Goal: Task Accomplishment & Management: Manage account settings

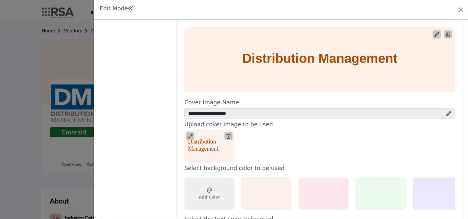
scroll to position [382, 0]
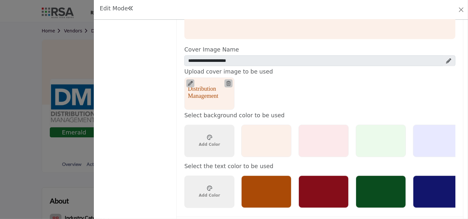
click at [427, 195] on div at bounding box center [438, 191] width 50 height 32
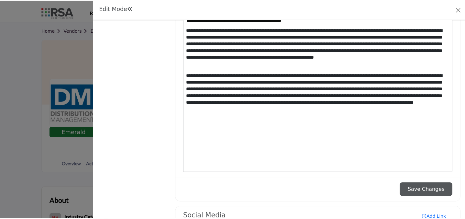
scroll to position [698, 0]
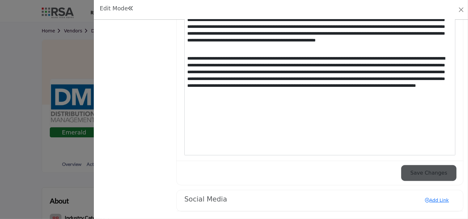
click at [411, 170] on button "Save Changes" at bounding box center [428, 173] width 53 height 14
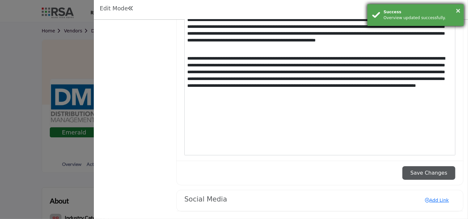
click at [462, 7] on div "× Success Overview updated successfully." at bounding box center [415, 15] width 97 height 22
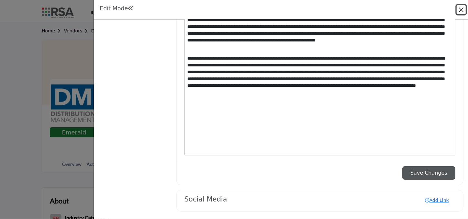
click at [461, 8] on button "Close" at bounding box center [461, 9] width 9 height 9
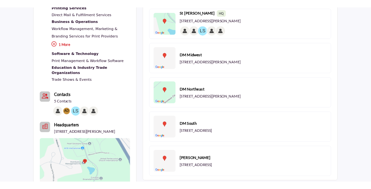
scroll to position [264, 0]
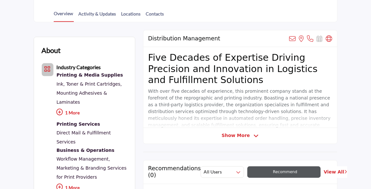
scroll to position [158, 0]
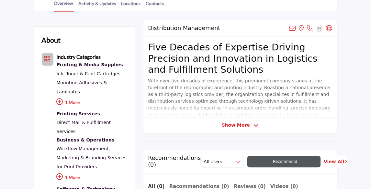
click at [237, 128] on div "Distribution Management View email address of this listing View the location of…" at bounding box center [240, 77] width 194 height 114
click at [238, 126] on span "Show More" at bounding box center [235, 125] width 28 height 7
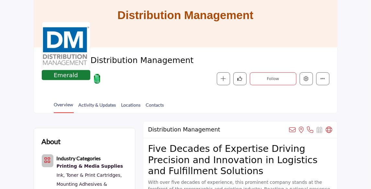
scroll to position [57, 0]
